Goal: Information Seeking & Learning: Understand process/instructions

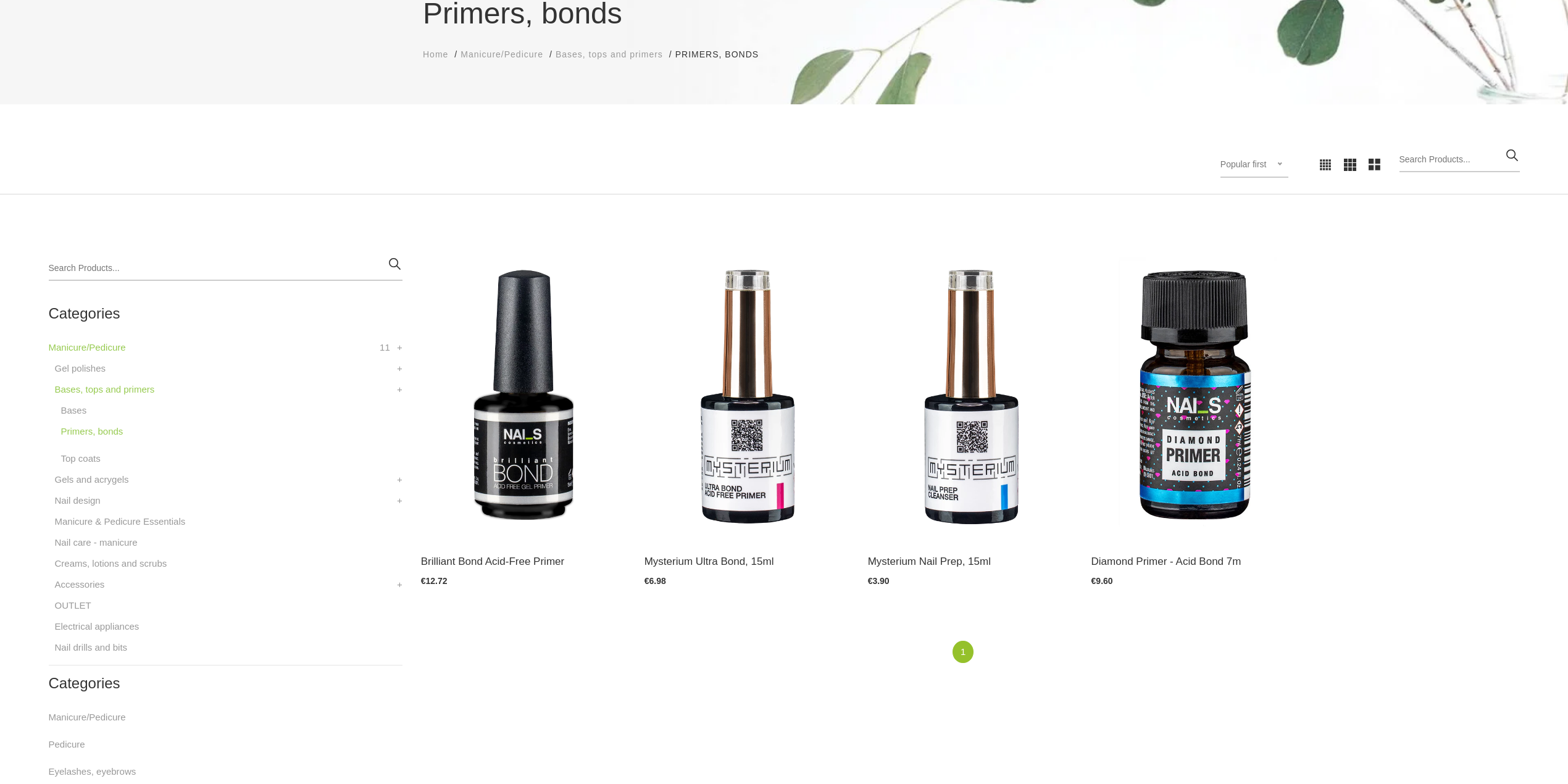
scroll to position [164, 0]
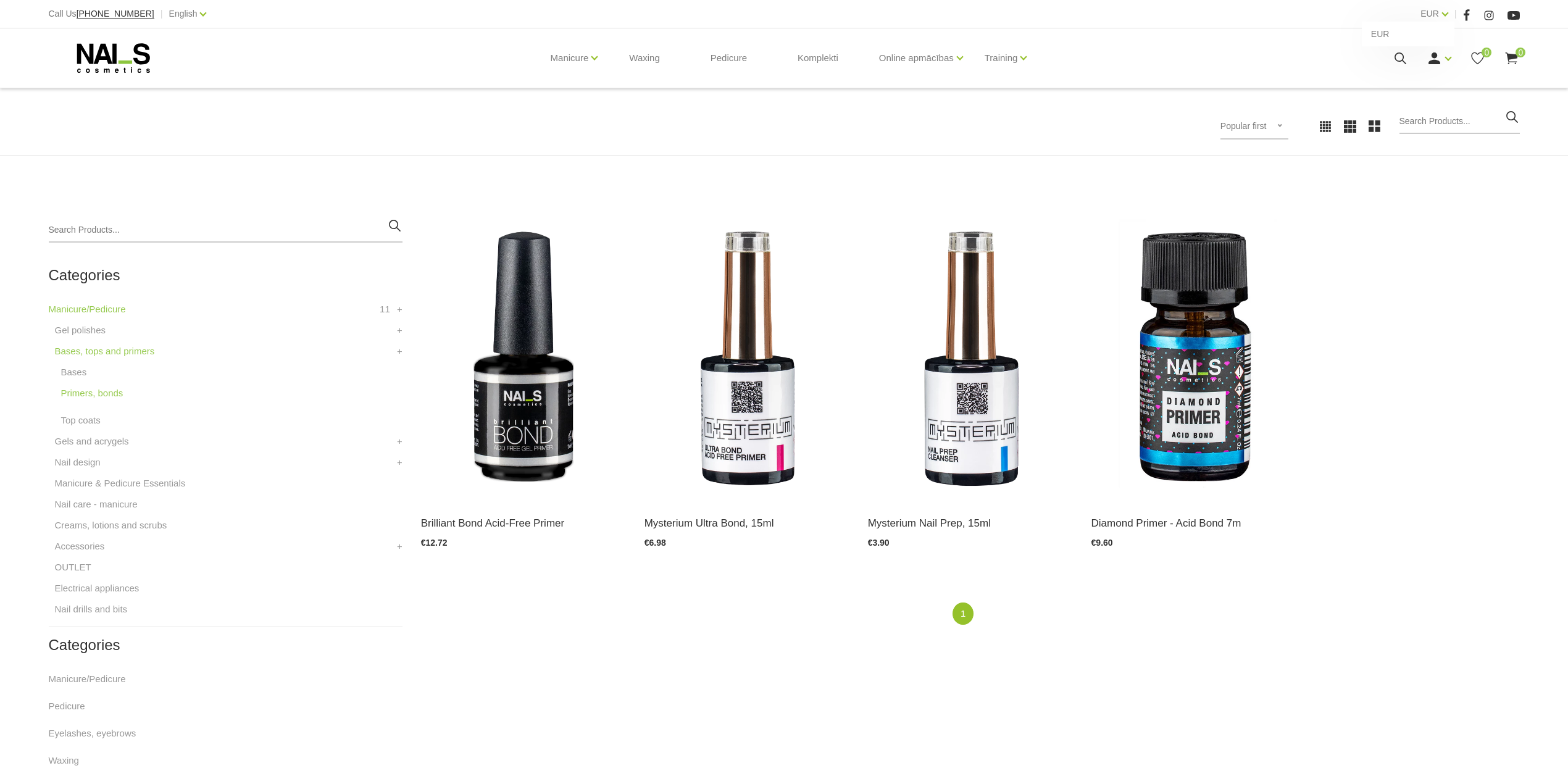
click at [1440, 16] on div "EUR EUR" at bounding box center [1434, 14] width 28 height 16
click at [1427, 15] on link "EUR" at bounding box center [1430, 13] width 19 height 15
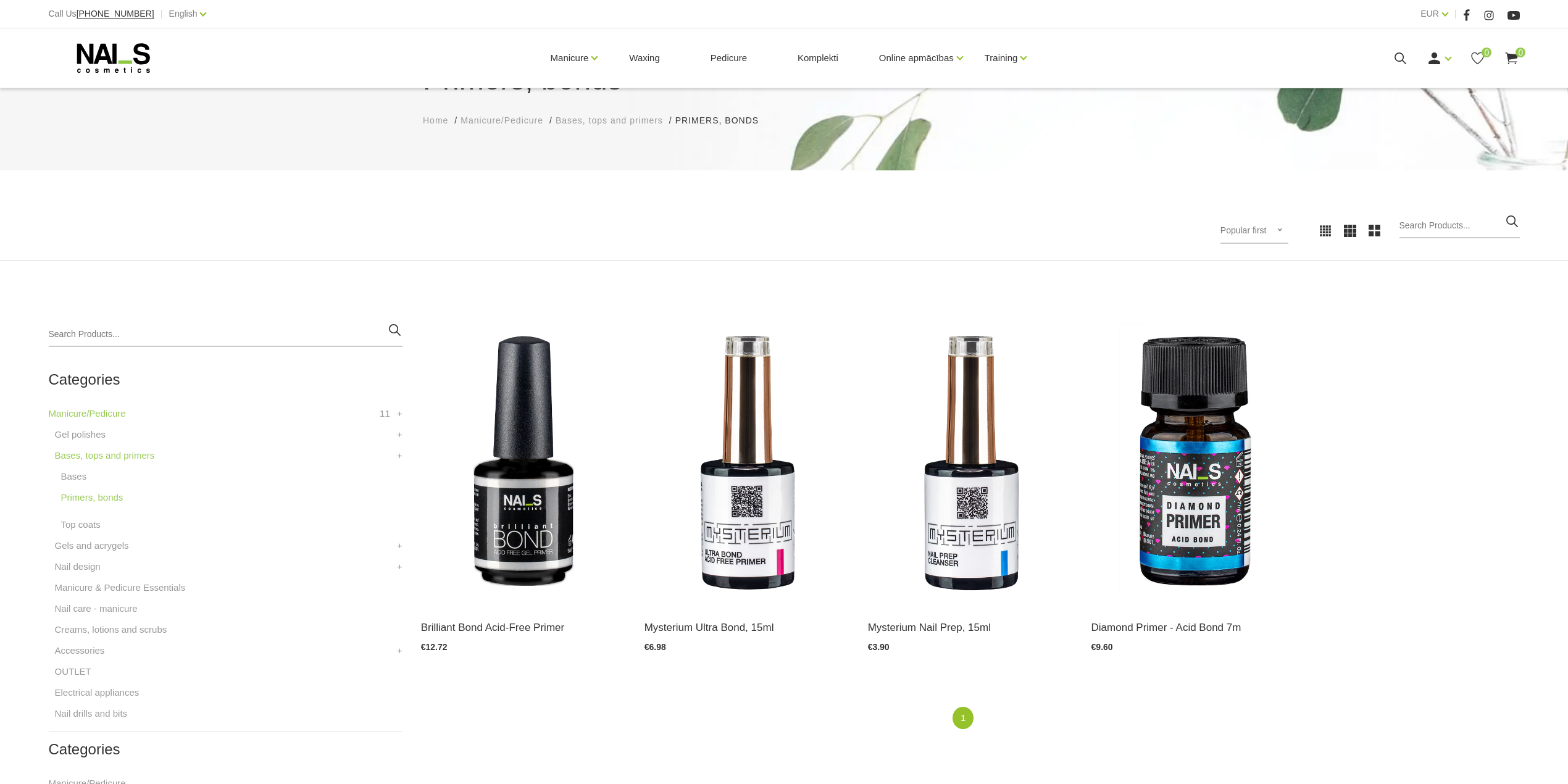
scroll to position [0, 0]
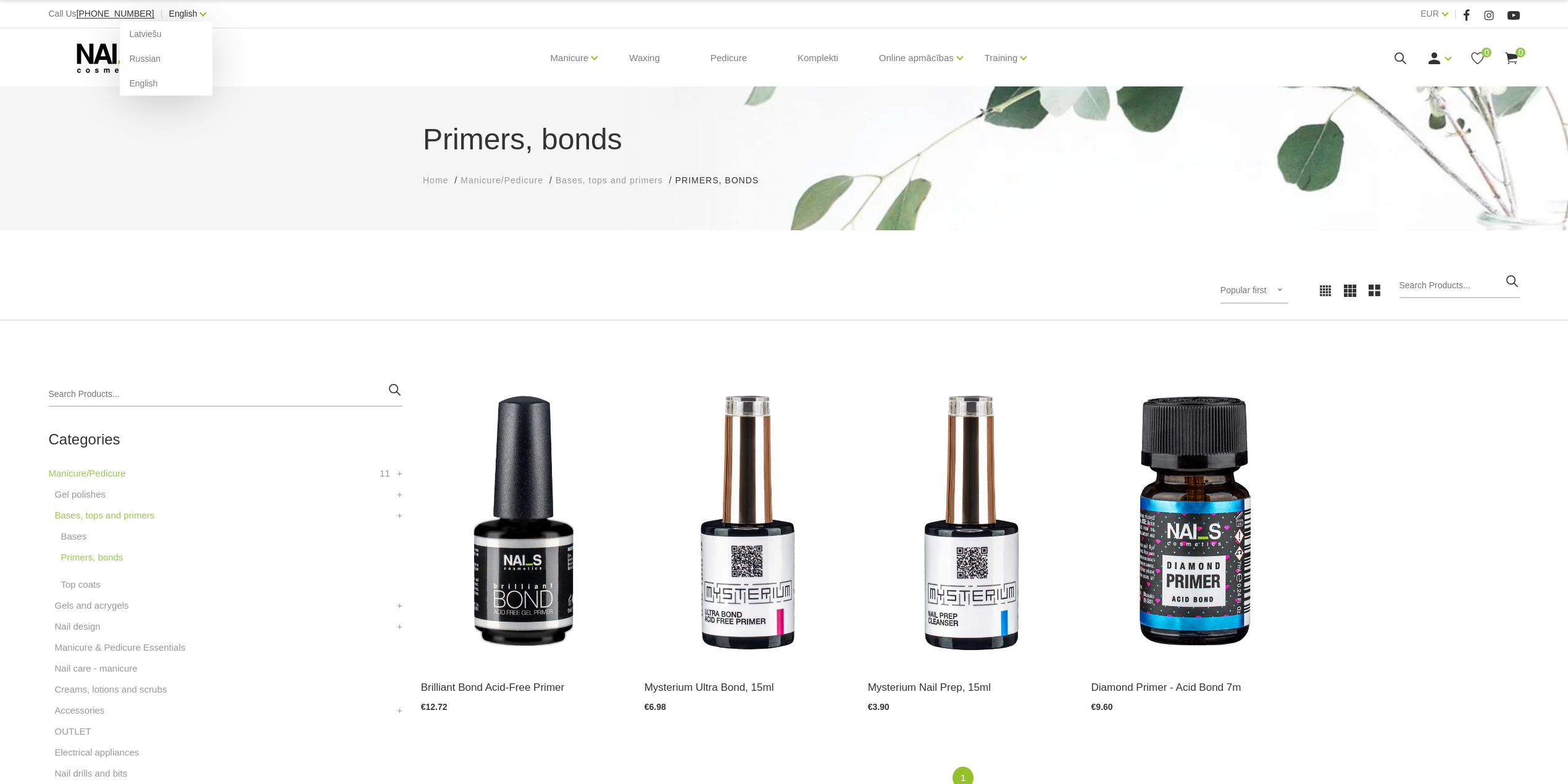
click at [173, 13] on link "English" at bounding box center [183, 13] width 28 height 15
click at [153, 31] on link "Latviešu" at bounding box center [166, 33] width 93 height 24
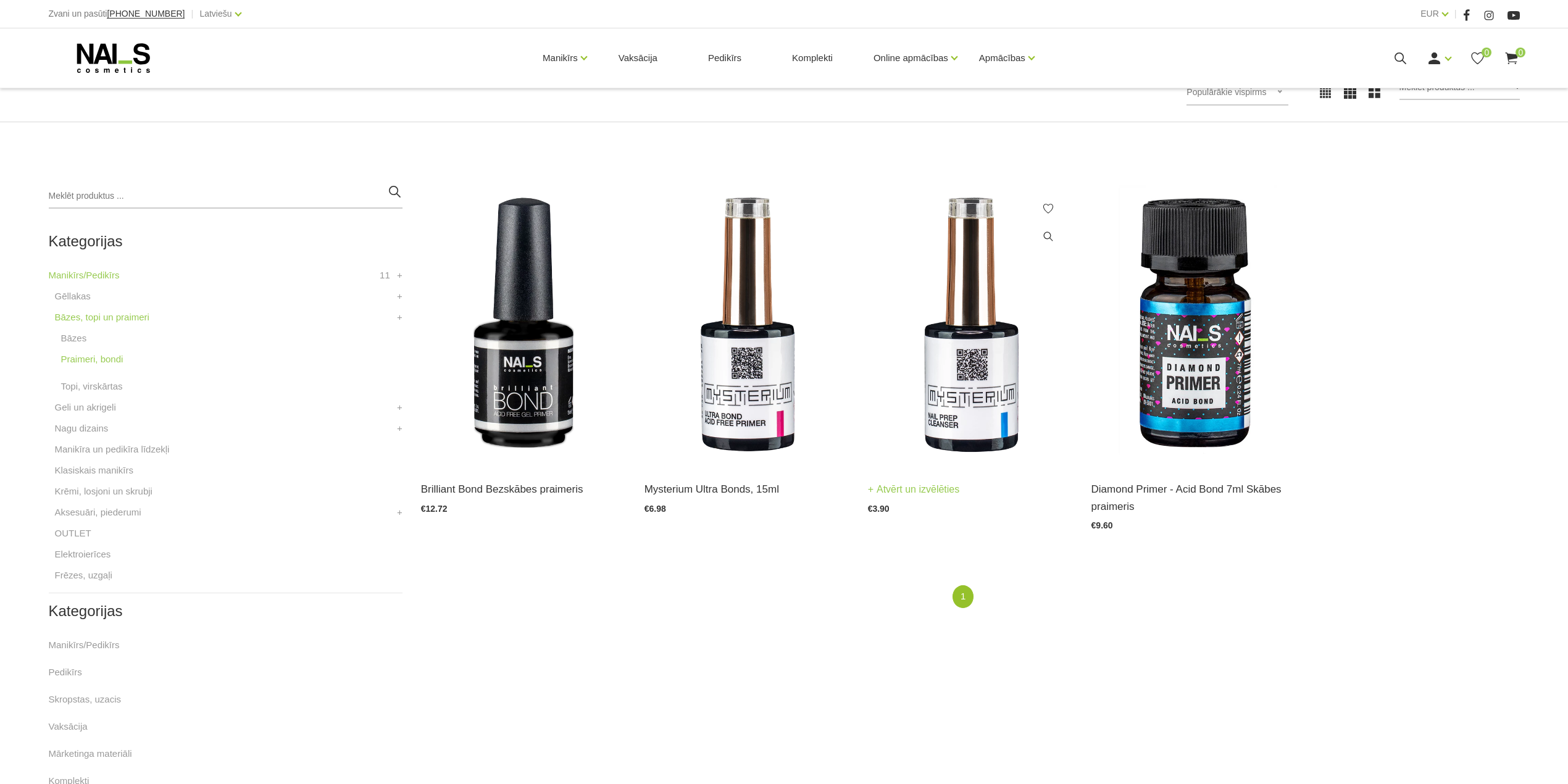
scroll to position [247, 0]
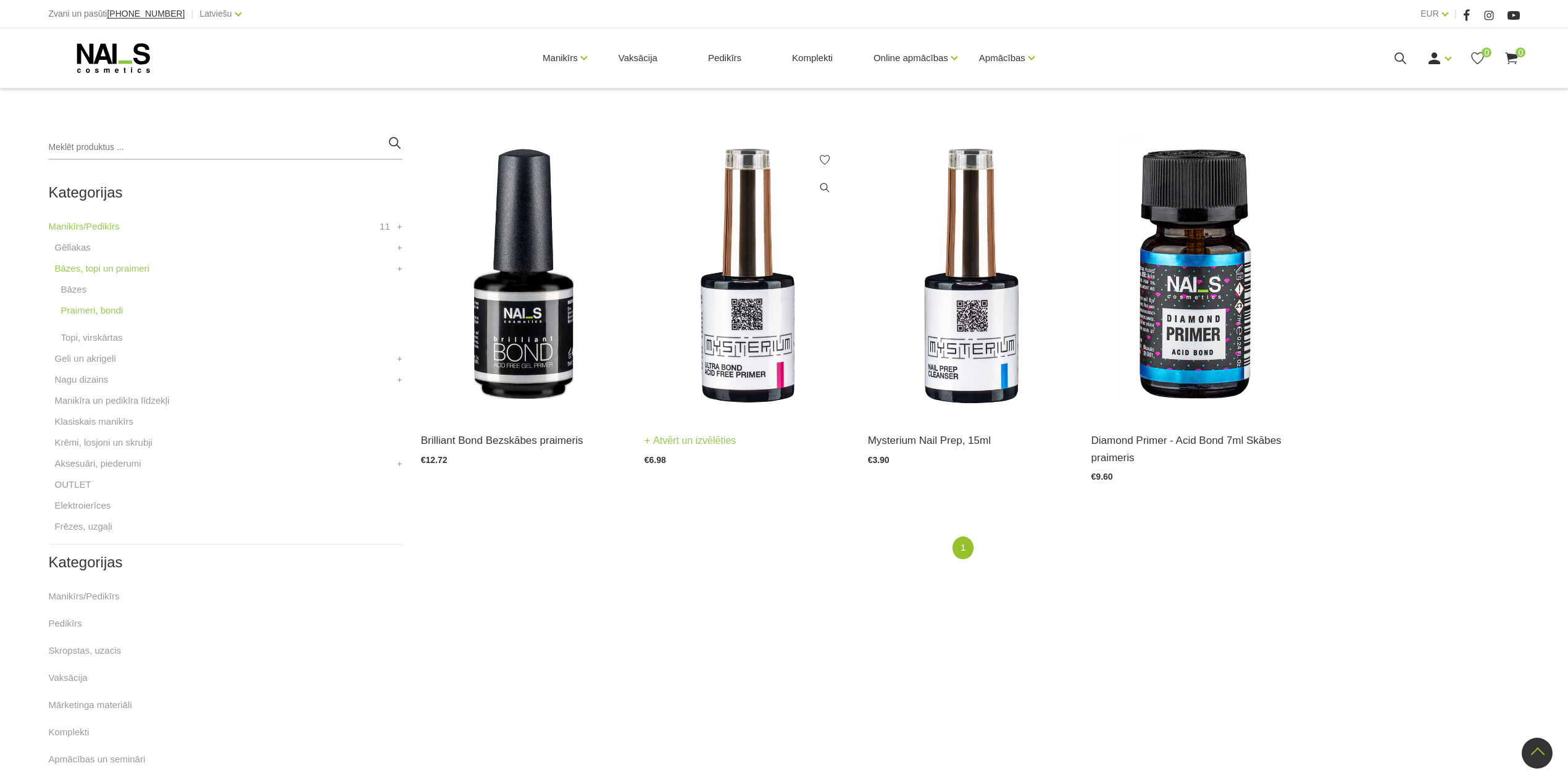
click at [748, 295] on img at bounding box center [747, 276] width 205 height 281
click at [477, 366] on img at bounding box center [524, 276] width 205 height 281
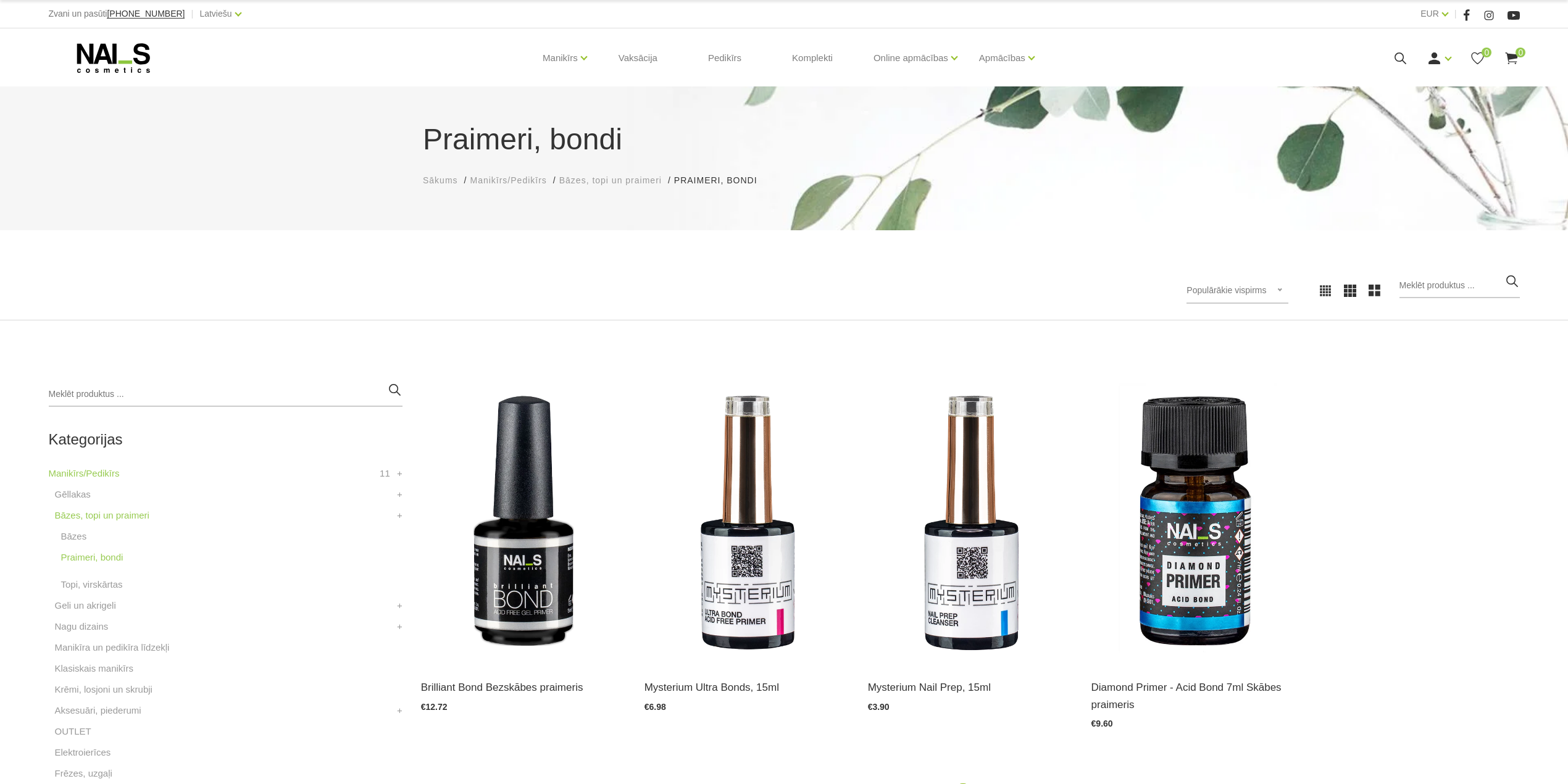
scroll to position [247, 0]
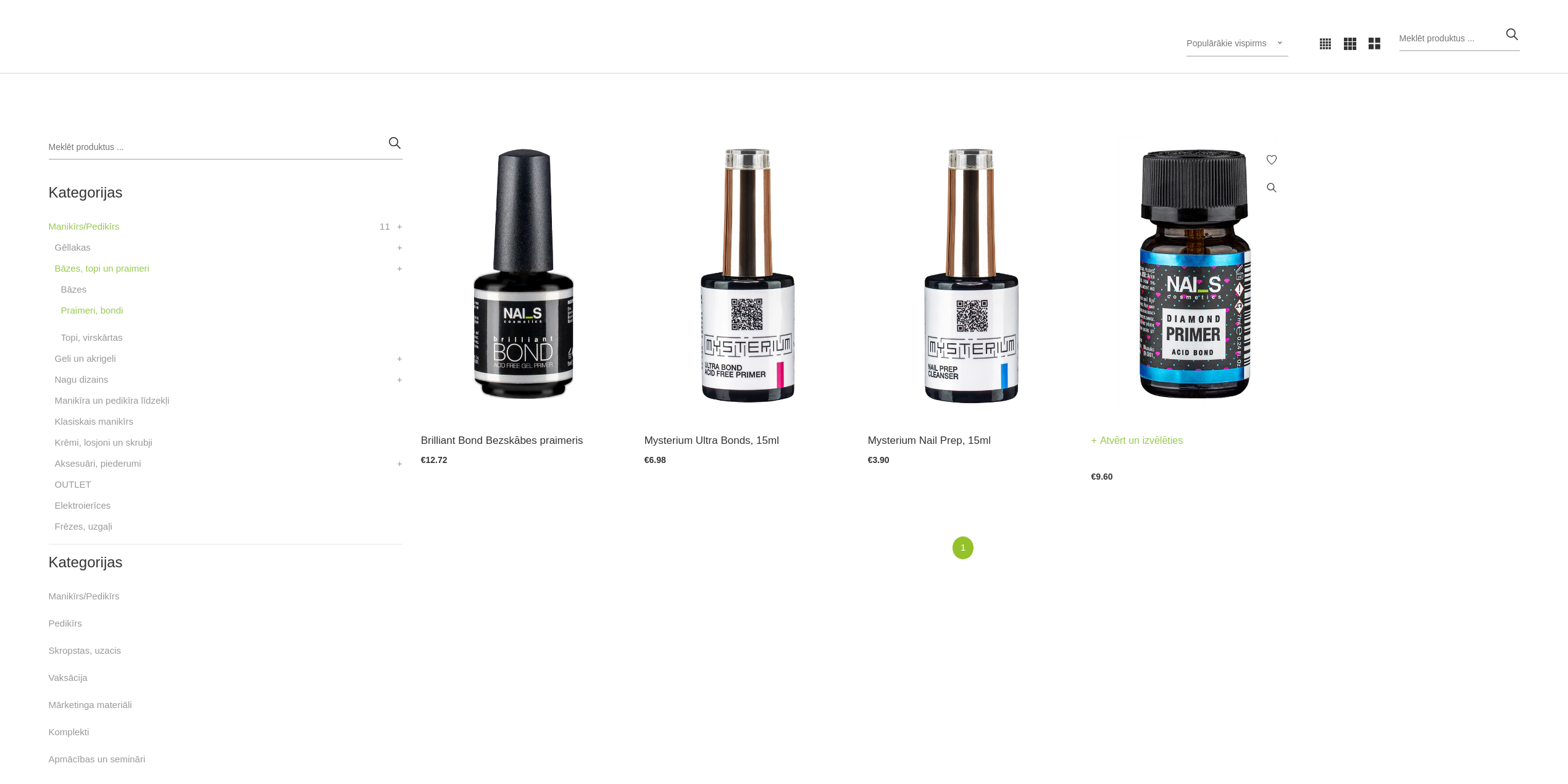
click at [1210, 321] on img at bounding box center [1194, 276] width 205 height 281
click at [275, 150] on input "search" at bounding box center [225, 147] width 354 height 24
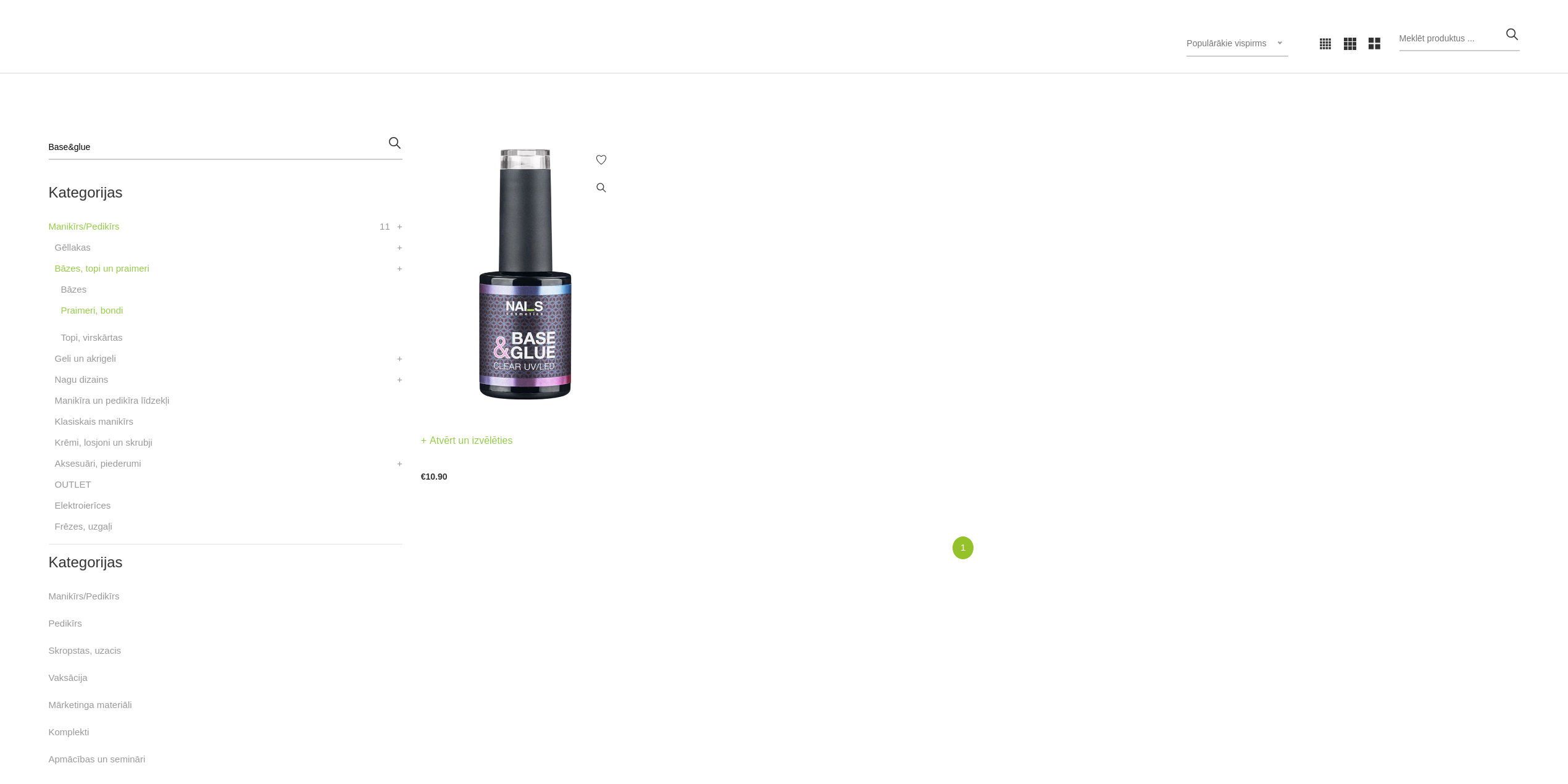
type input "Base&glue"
click at [527, 347] on img at bounding box center [524, 276] width 205 height 281
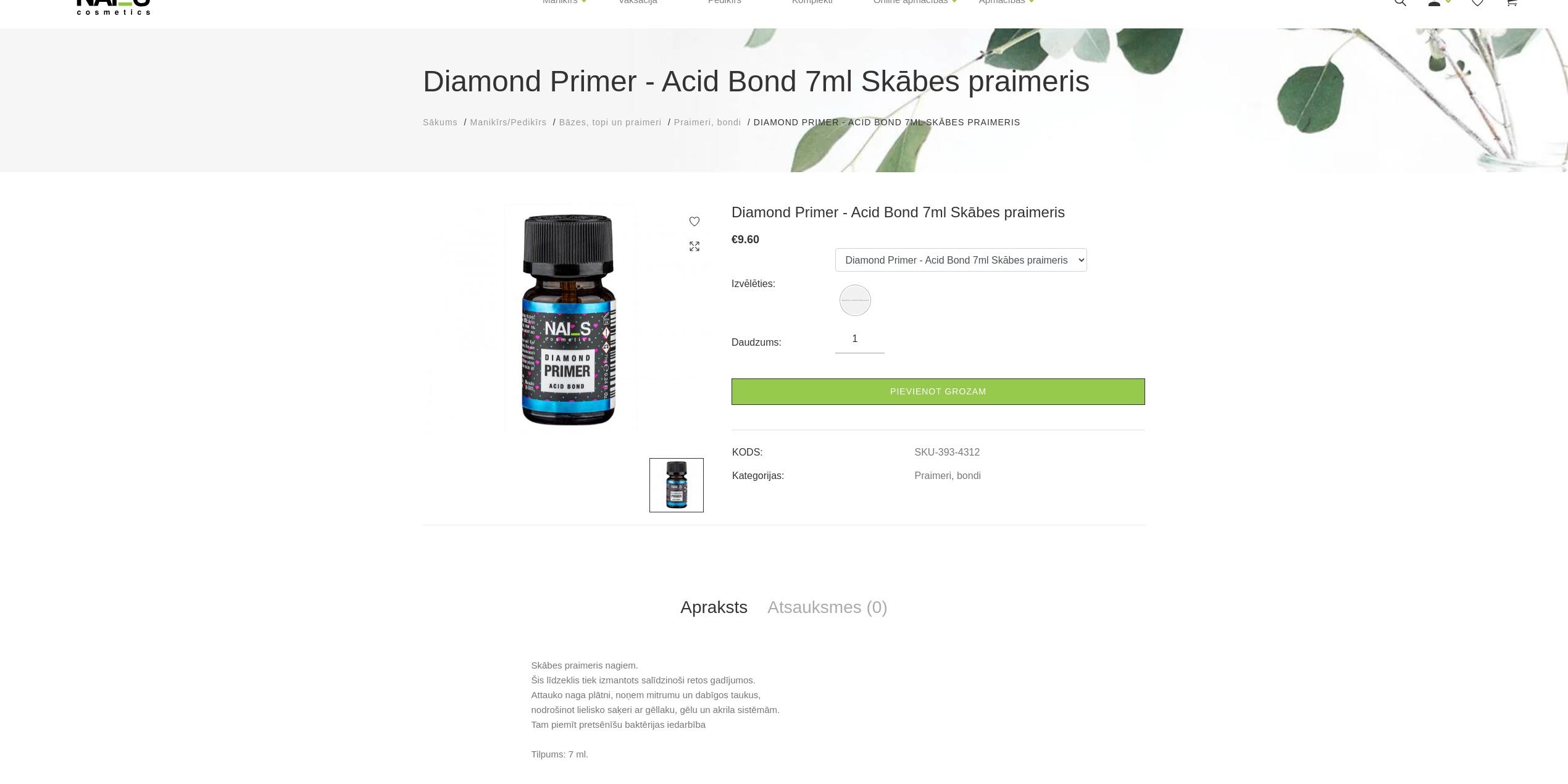
scroll to position [82, 0]
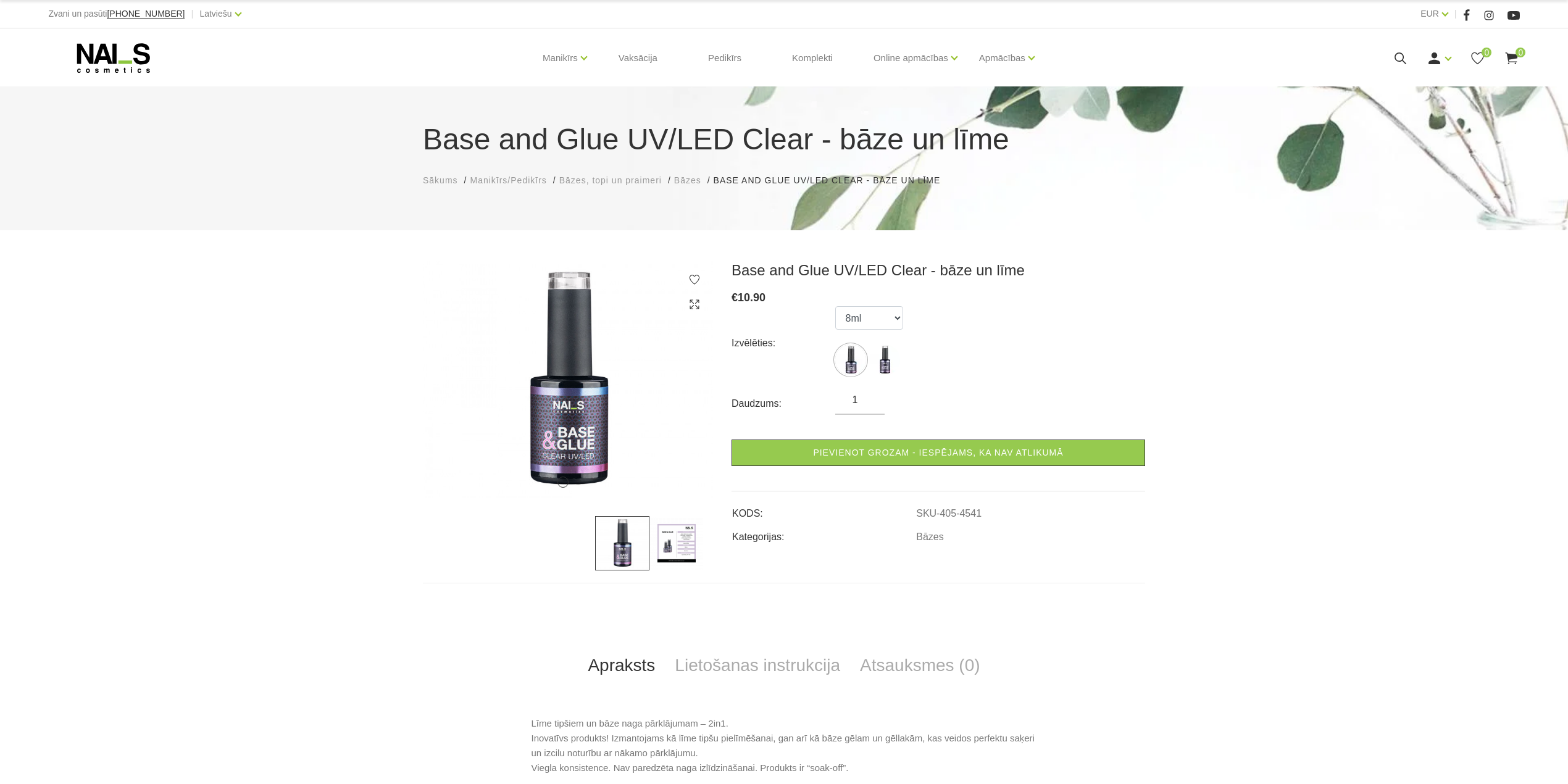
click at [680, 537] on img at bounding box center [677, 543] width 54 height 54
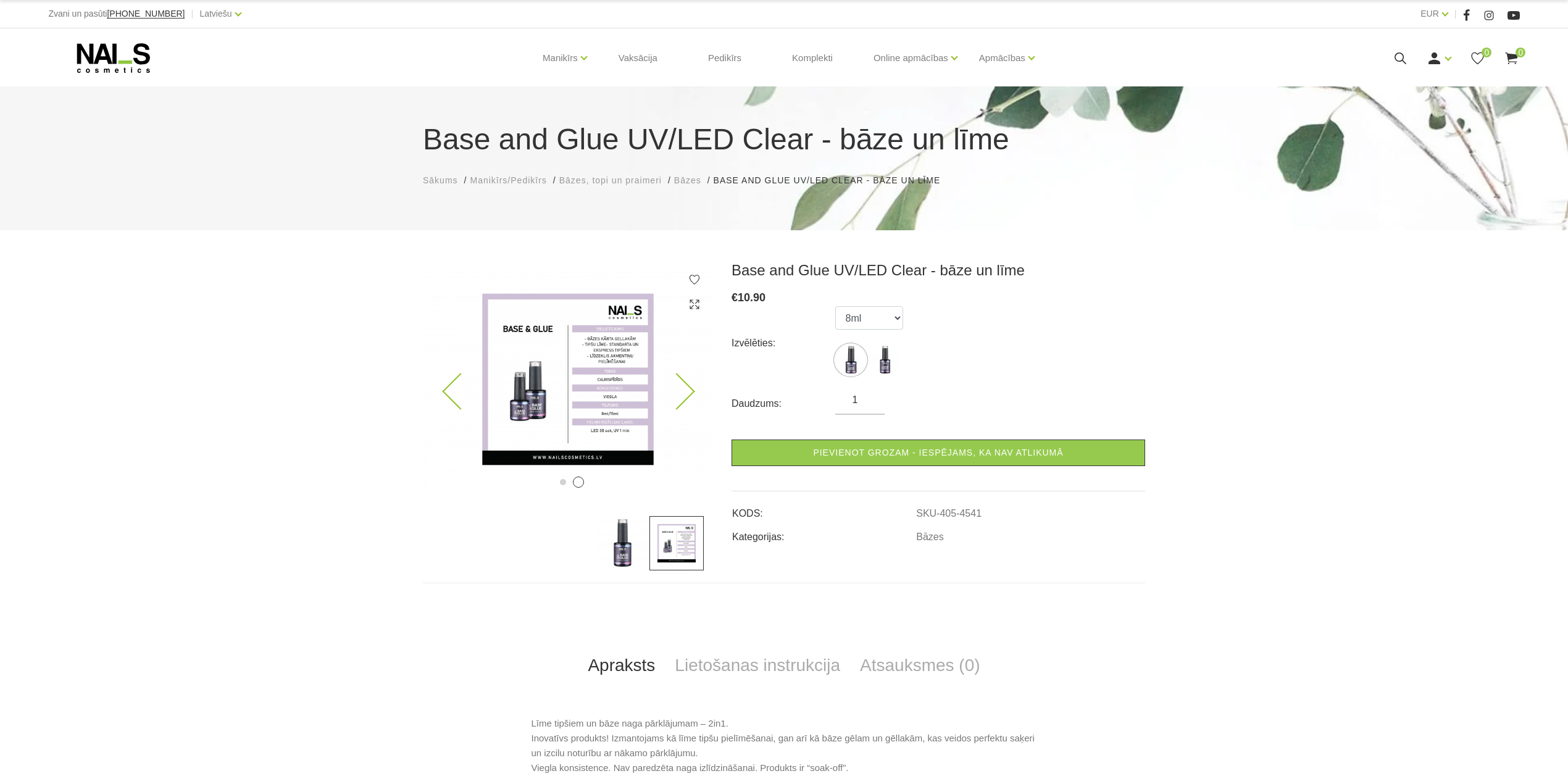
click at [623, 341] on img at bounding box center [568, 380] width 290 height 236
click at [585, 349] on img at bounding box center [568, 380] width 290 height 236
click at [662, 551] on img at bounding box center [677, 543] width 54 height 54
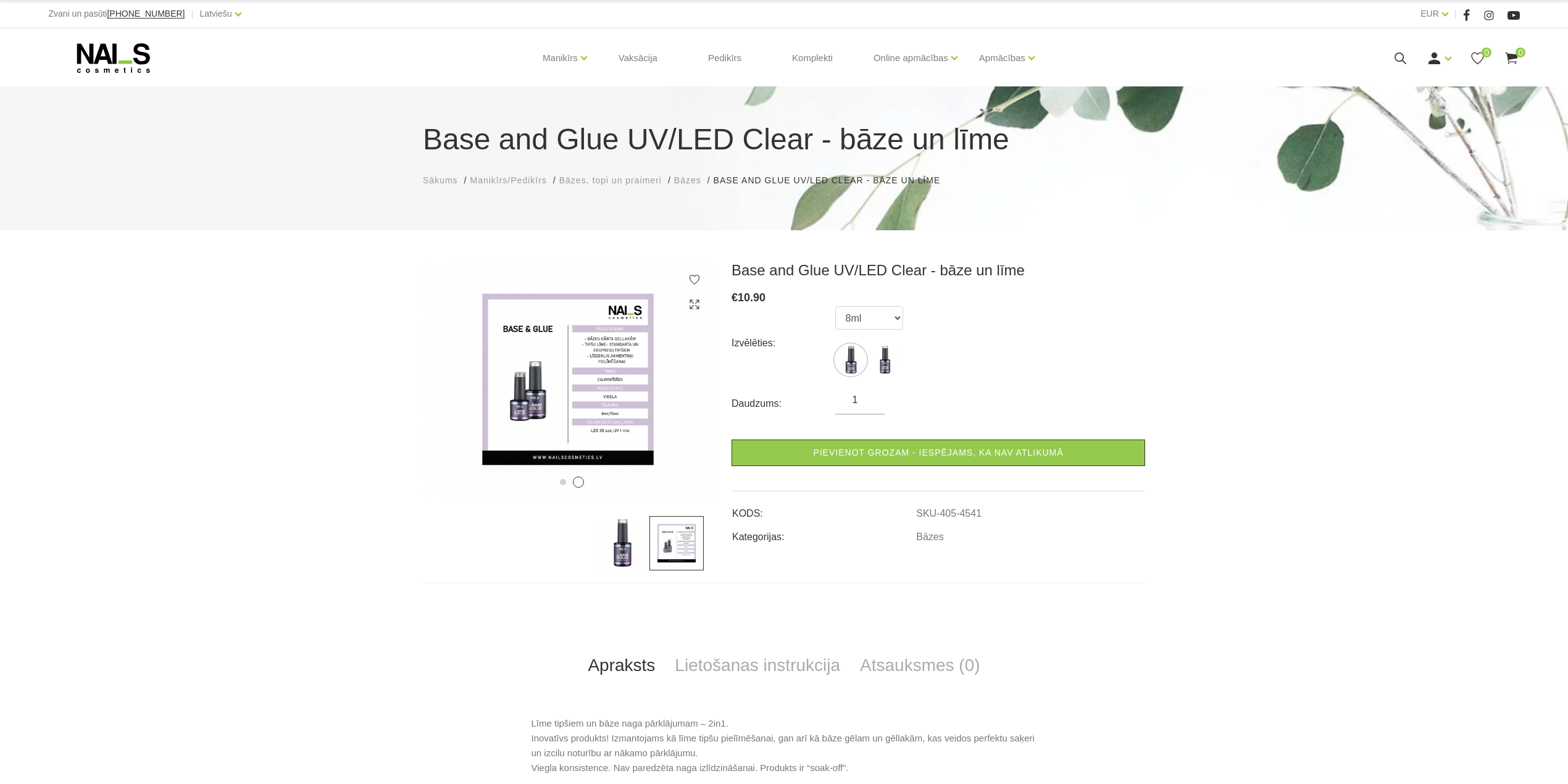
click at [662, 551] on img at bounding box center [677, 543] width 54 height 54
click at [602, 381] on img at bounding box center [568, 380] width 290 height 236
click at [725, 670] on link "Lietošanas instrukcija" at bounding box center [757, 666] width 185 height 41
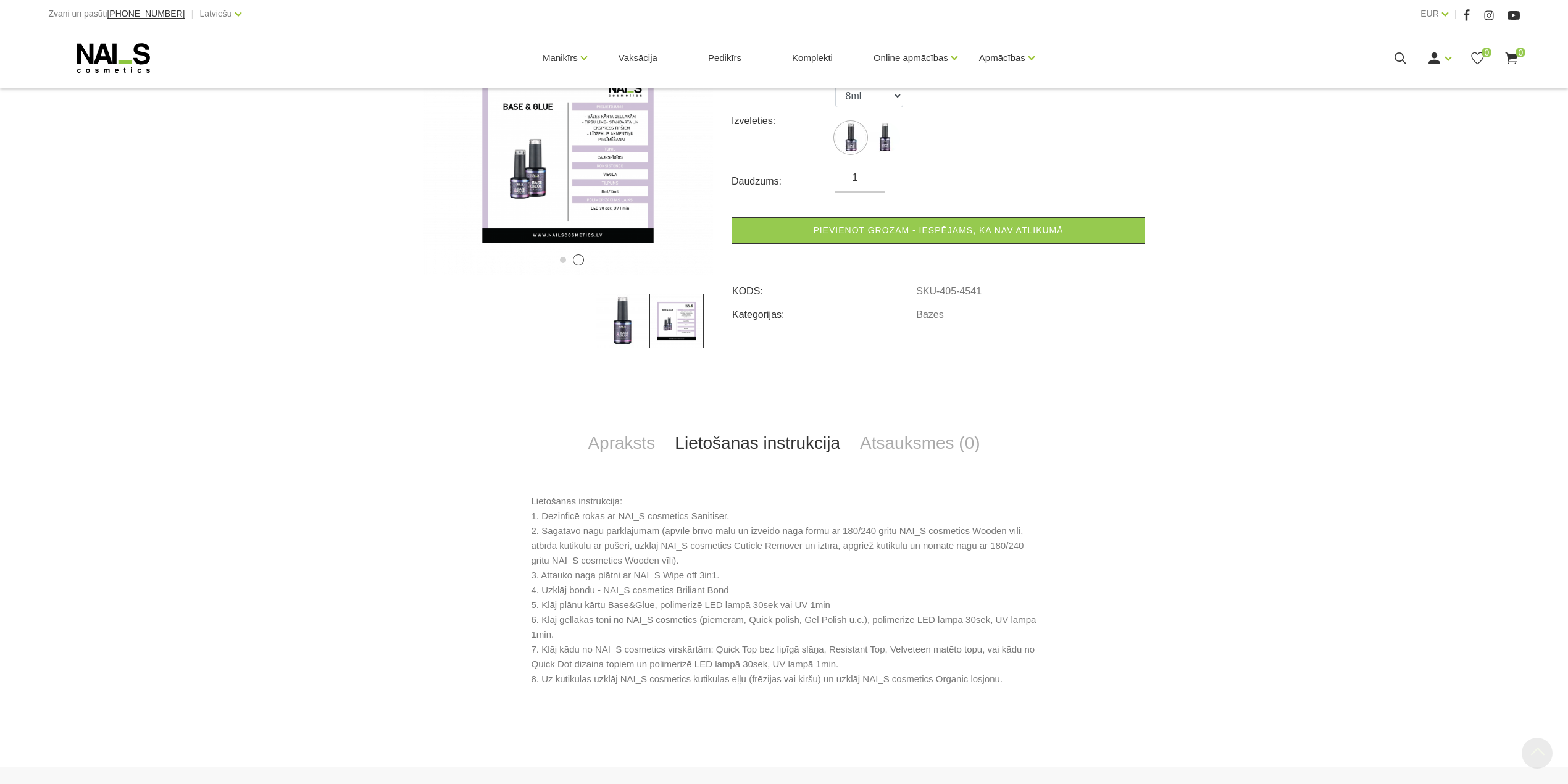
scroll to position [388, 0]
